Goal: Transaction & Acquisition: Obtain resource

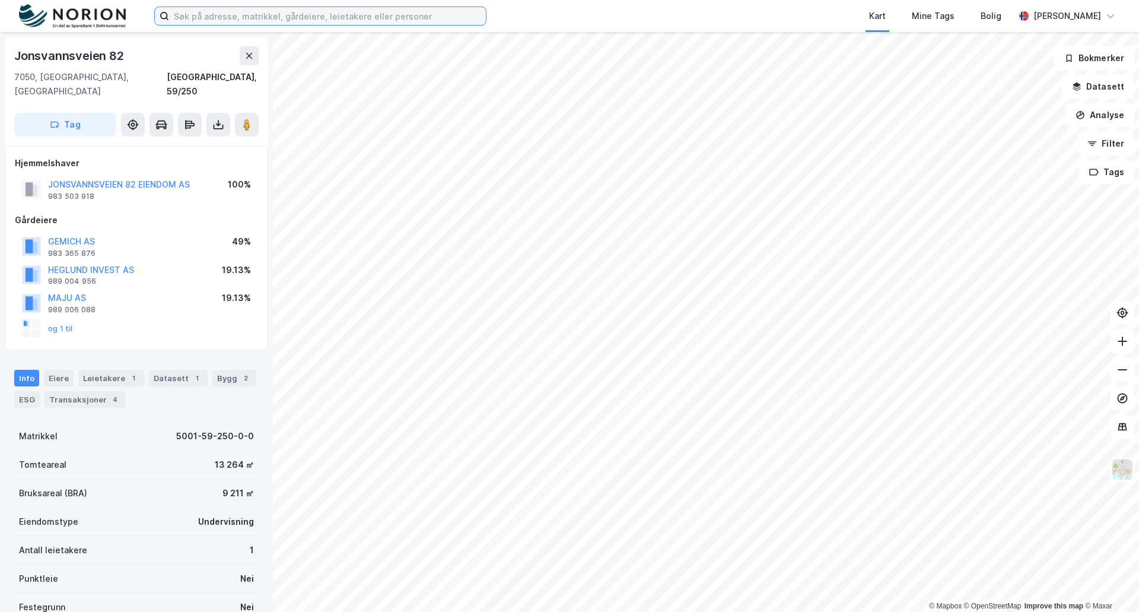
click at [199, 17] on input at bounding box center [327, 16] width 317 height 18
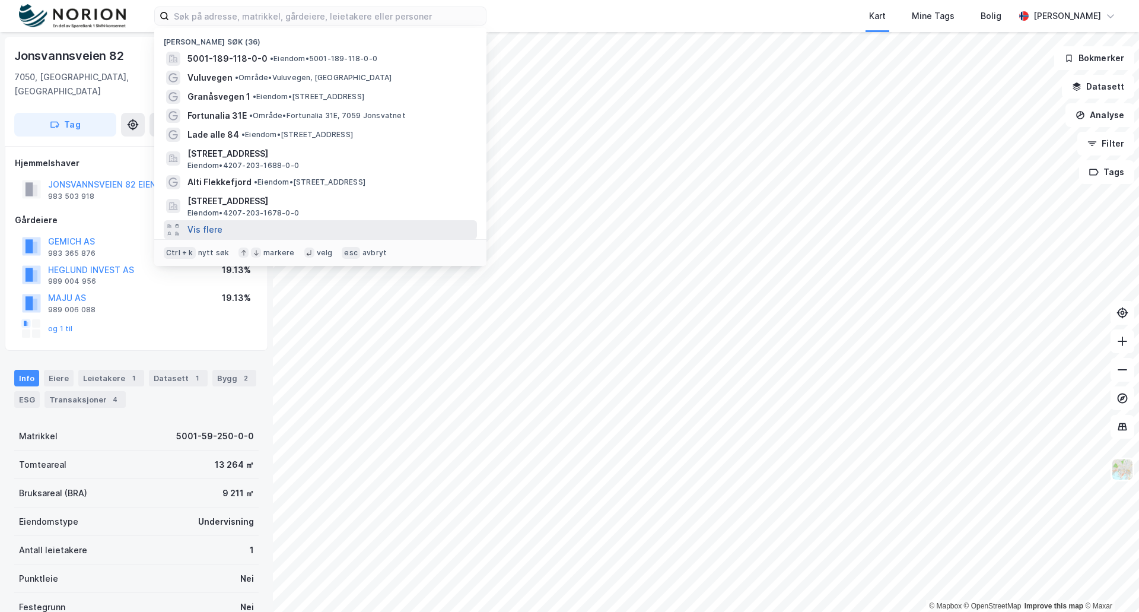
click at [205, 228] on button "Vis flere" at bounding box center [204, 229] width 35 height 14
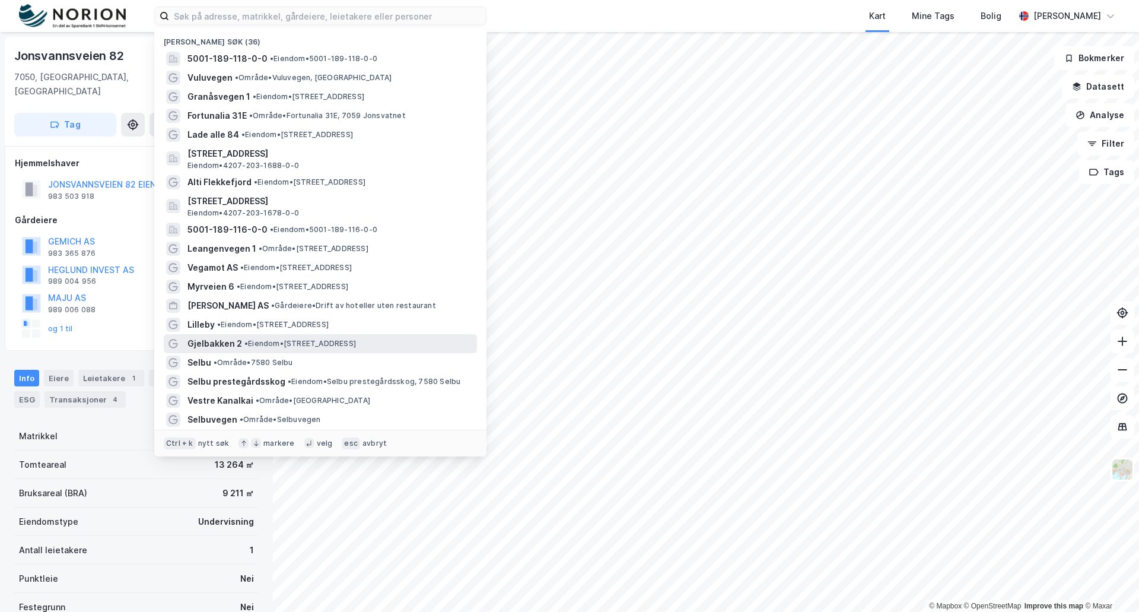
click at [223, 343] on span "Gjelbakken 2" at bounding box center [214, 343] width 55 height 14
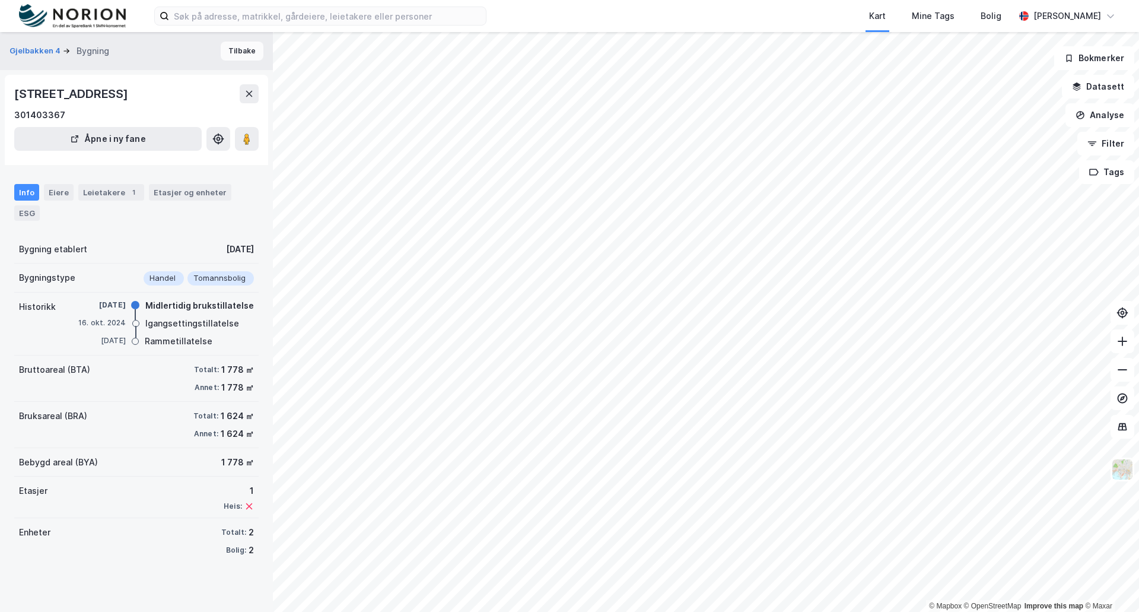
click at [237, 55] on button "Tilbake" at bounding box center [242, 51] width 43 height 19
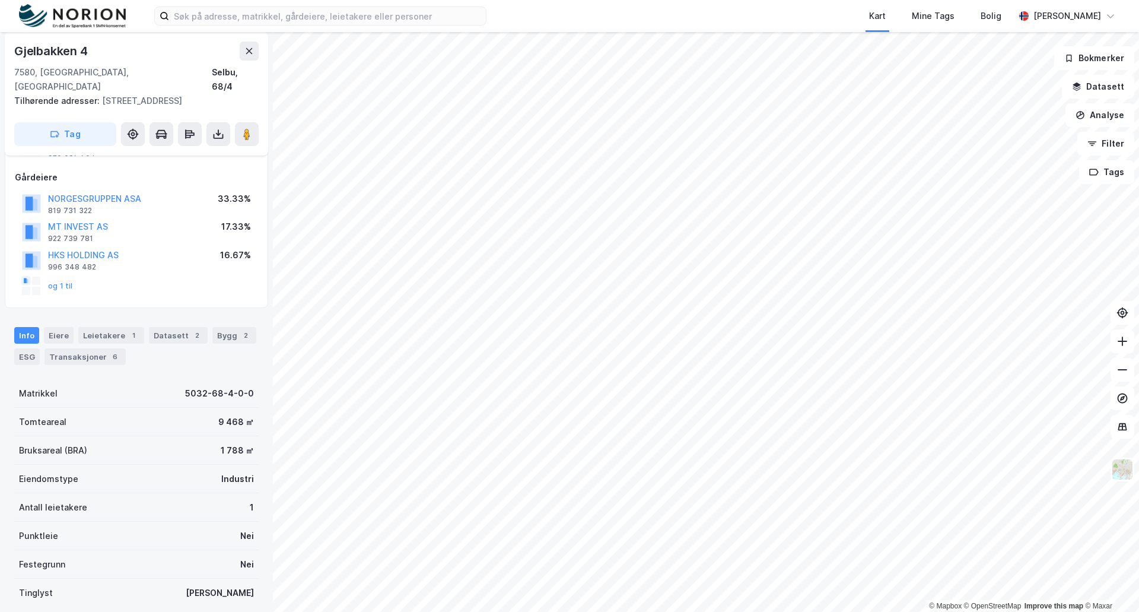
scroll to position [129, 0]
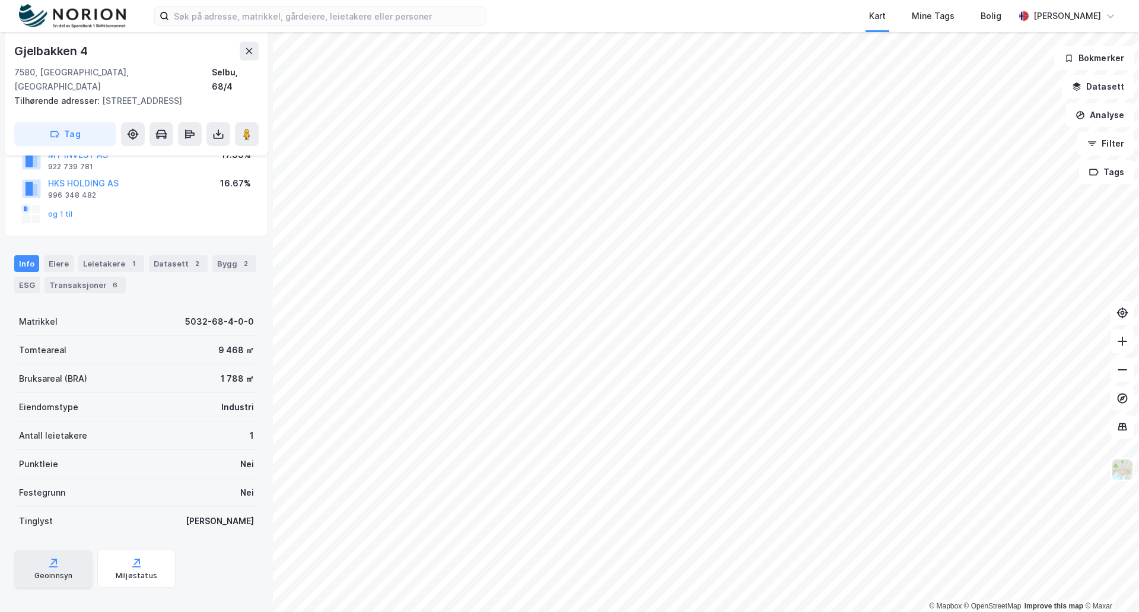
click at [50, 559] on icon at bounding box center [53, 562] width 7 height 7
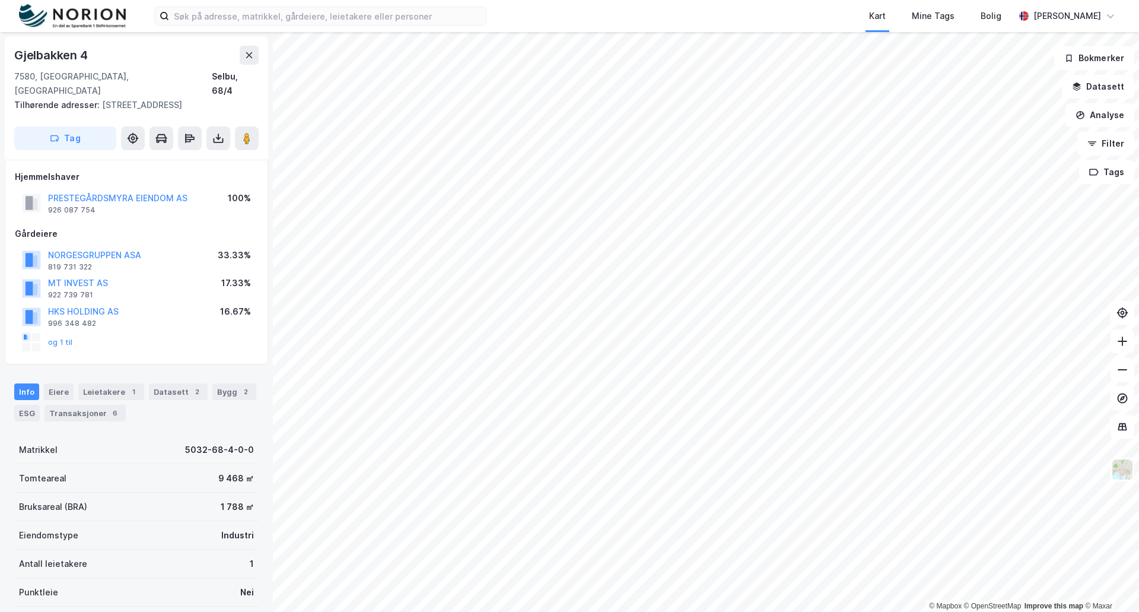
scroll to position [0, 0]
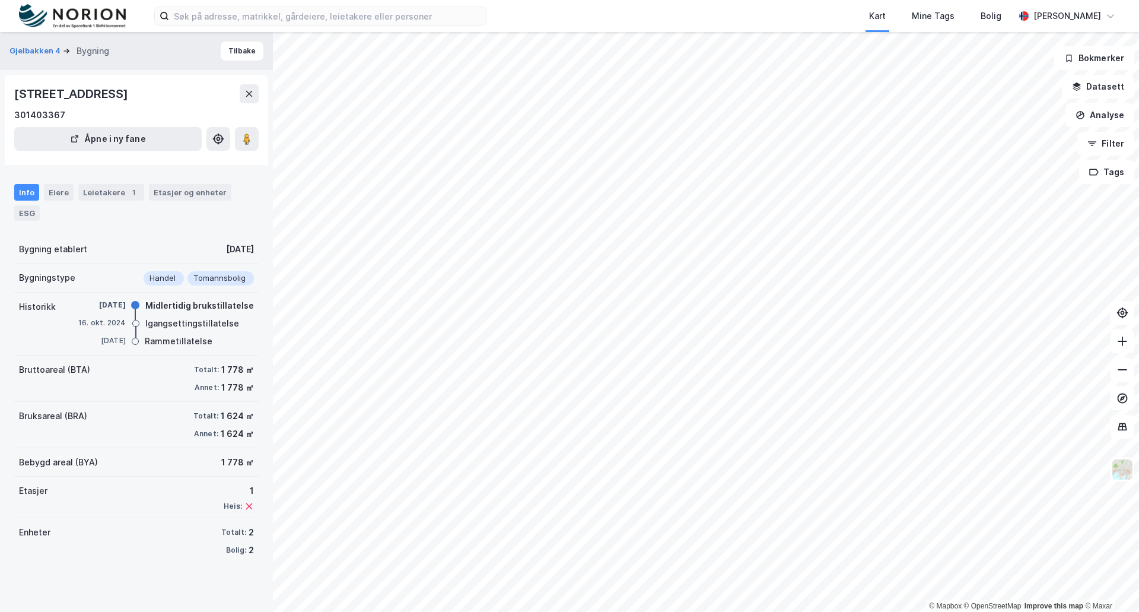
click at [132, 324] on div at bounding box center [135, 323] width 7 height 7
click at [132, 342] on div at bounding box center [135, 340] width 7 height 7
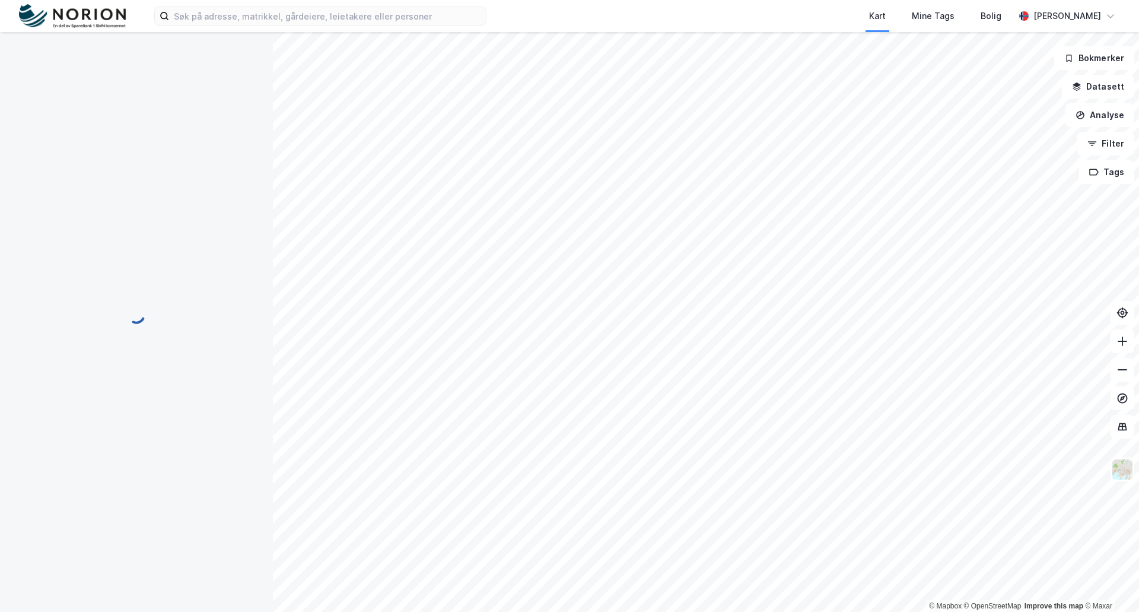
scroll to position [1, 0]
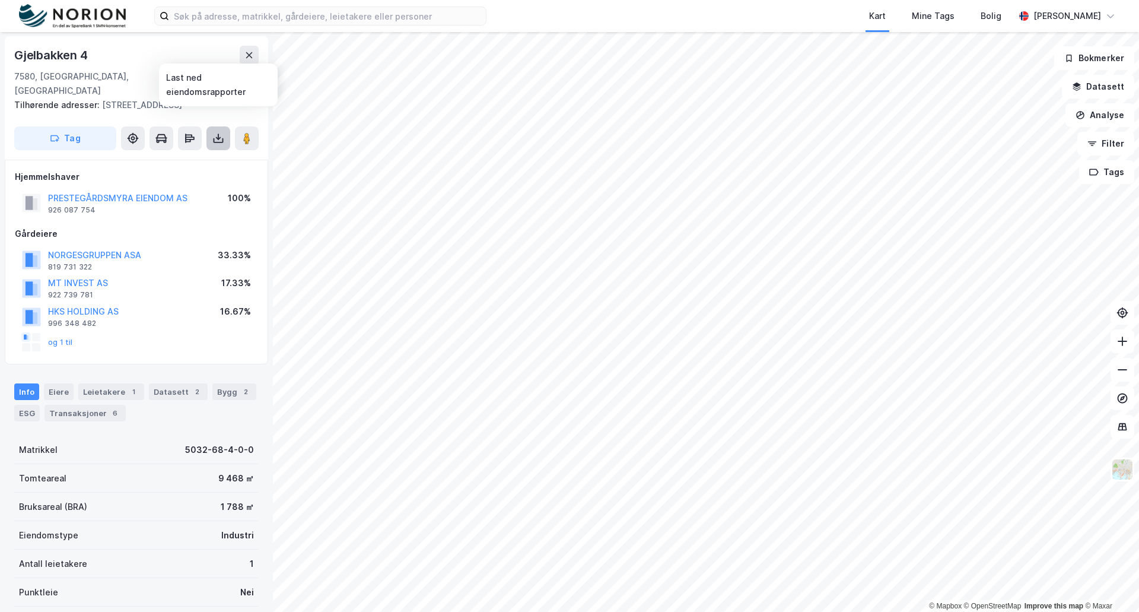
click at [219, 136] on icon at bounding box center [218, 137] width 5 height 3
click at [148, 176] on div "Last ned matrikkelrapport" at bounding box center [174, 180] width 98 height 9
